Goal: Transaction & Acquisition: Purchase product/service

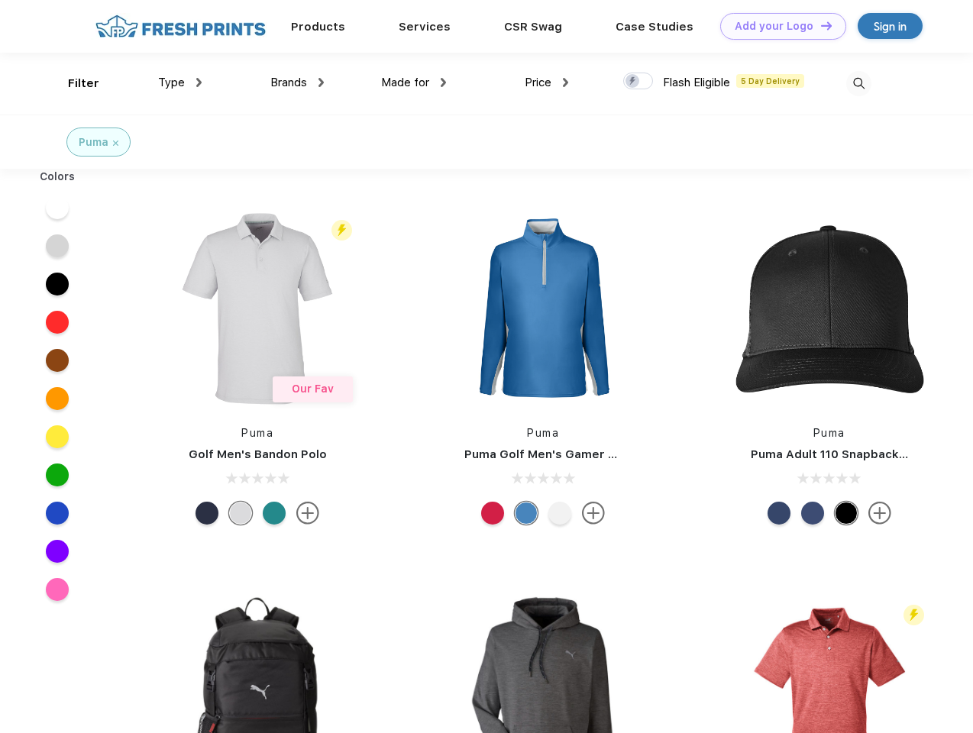
click at [777, 26] on link "Add your Logo Design Tool" at bounding box center [783, 26] width 126 height 27
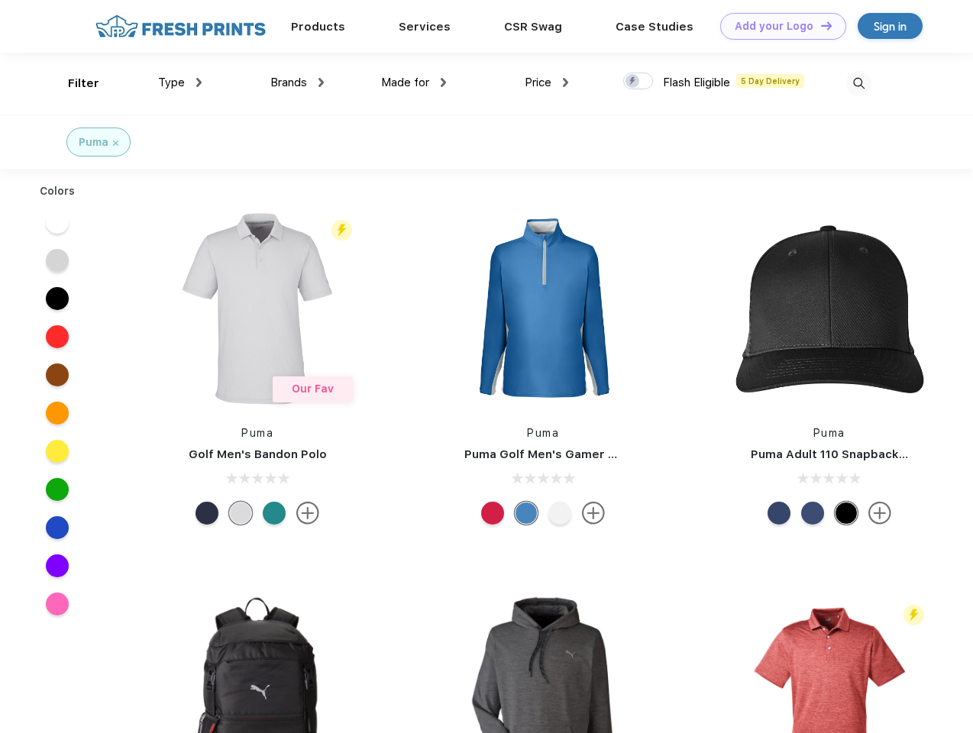
click at [0, 0] on div "Design Tool" at bounding box center [0, 0] width 0 height 0
click at [819, 25] on link "Add your Logo Design Tool" at bounding box center [783, 26] width 126 height 27
click at [73, 83] on div "Filter" at bounding box center [83, 84] width 31 height 18
click at [180, 82] on span "Type" at bounding box center [171, 83] width 27 height 14
click at [297, 82] on span "Brands" at bounding box center [288, 83] width 37 height 14
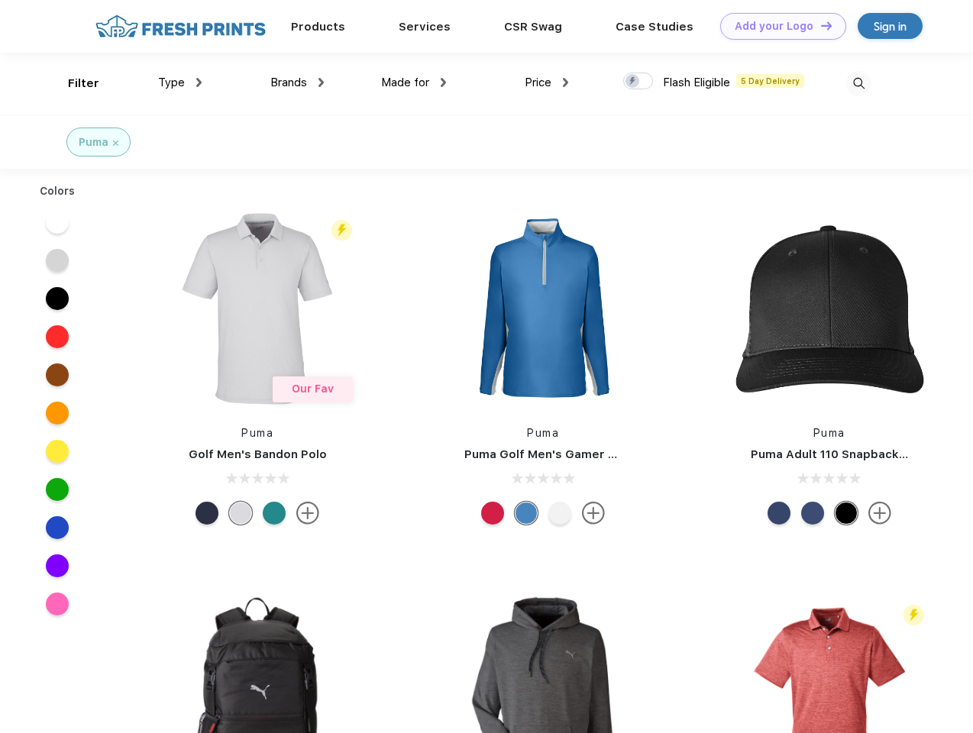
click at [414, 82] on span "Made for" at bounding box center [405, 83] width 48 height 14
click at [547, 82] on span "Price" at bounding box center [537, 83] width 27 height 14
click at [638, 82] on div at bounding box center [638, 81] width 30 height 17
click at [633, 82] on input "checkbox" at bounding box center [628, 77] width 10 height 10
click at [858, 83] on img at bounding box center [858, 83] width 25 height 25
